Goal: Use online tool/utility: Use online tool/utility

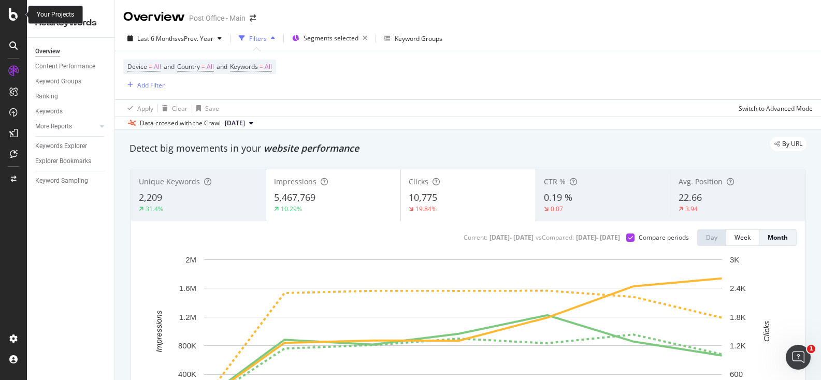
click at [16, 19] on icon at bounding box center [13, 14] width 9 height 12
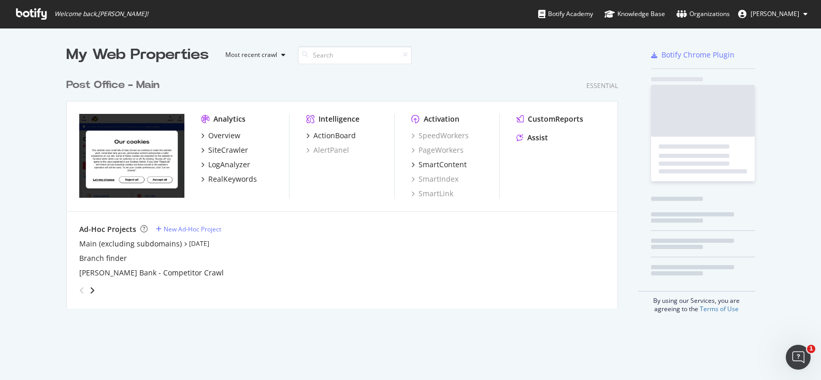
scroll to position [370, 801]
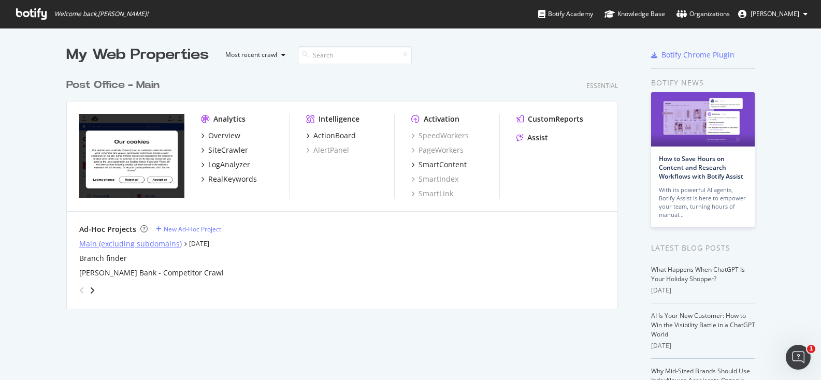
click at [147, 242] on div "Main (excluding subdomains)" at bounding box center [130, 244] width 103 height 10
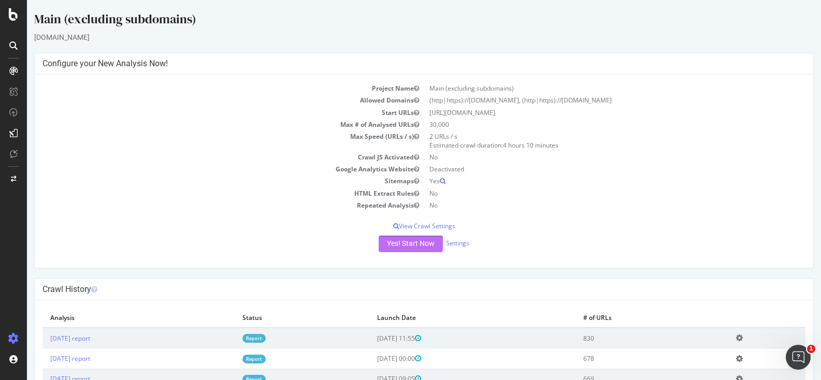
click at [412, 241] on button "Yes! Start Now" at bounding box center [411, 244] width 64 height 17
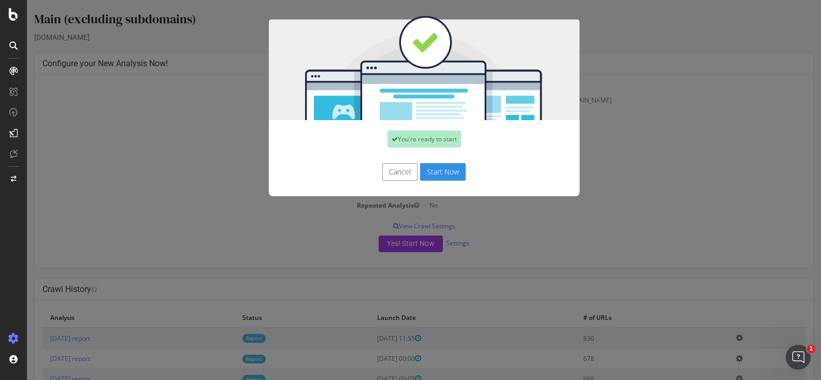
click at [455, 171] on button "Start Now" at bounding box center [443, 172] width 46 height 18
